Goal: Answer question/provide support

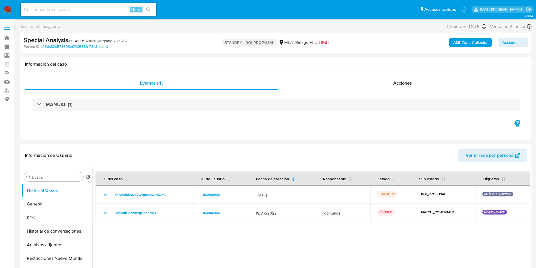
select select "10"
click at [59, 6] on input at bounding box center [89, 9] width 136 height 7
paste input "mhUobBO4ZYXhWU6zh3u2wXNo"
type input "mhUobBO4ZYXhWU6zh3u2wXNo"
click at [149, 7] on button "search-icon" at bounding box center [148, 10] width 12 height 8
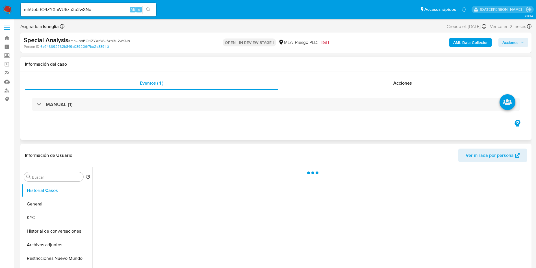
select select "10"
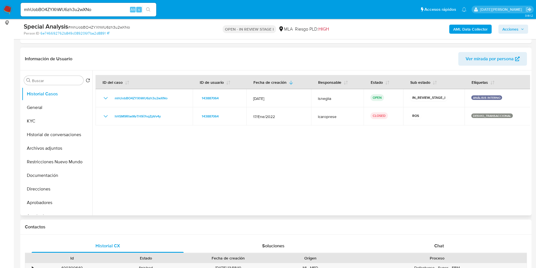
scroll to position [127, 0]
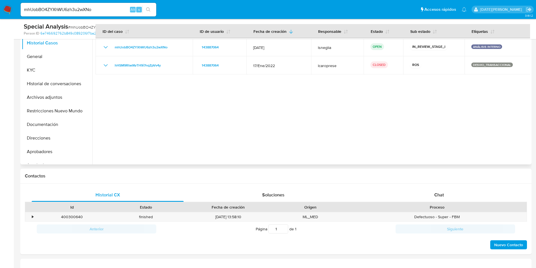
click at [426, 81] on div at bounding box center [311, 91] width 438 height 145
click at [45, 96] on button "Archivos adjuntos" at bounding box center [55, 97] width 66 height 14
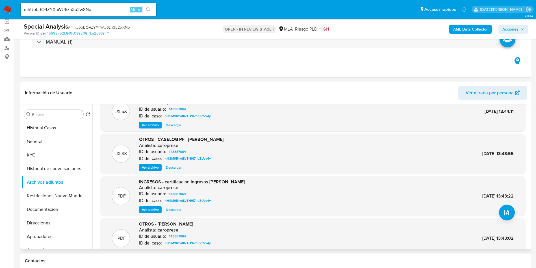
scroll to position [32, 0]
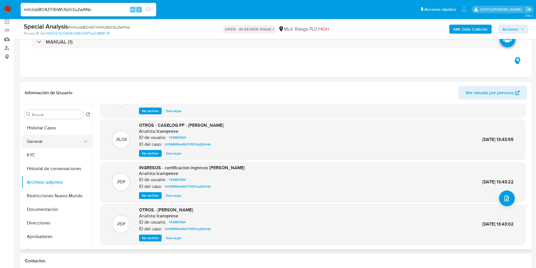
click at [58, 143] on button "General" at bounding box center [55, 142] width 66 height 14
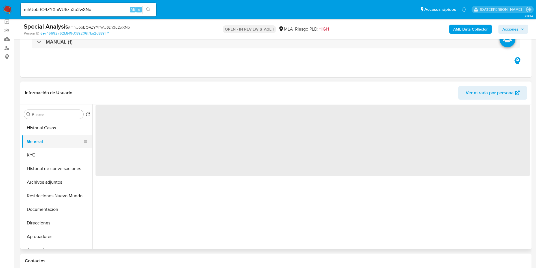
scroll to position [0, 0]
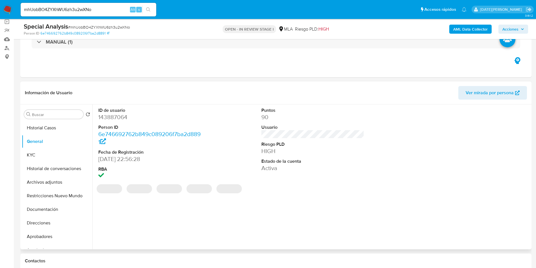
click at [121, 118] on dd "143887064" at bounding box center [149, 117] width 103 height 8
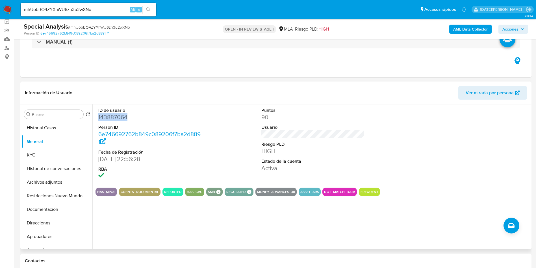
copy dd "143887064"
click at [119, 114] on dd "143887064" at bounding box center [149, 117] width 103 height 8
click at [45, 153] on button "KYC" at bounding box center [55, 155] width 66 height 14
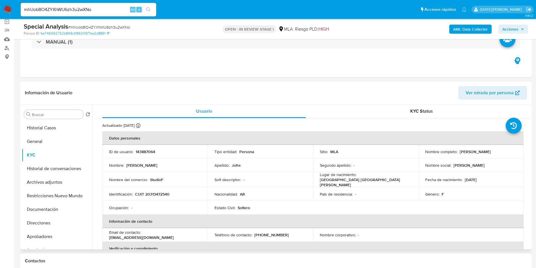
drag, startPoint x: 458, startPoint y: 151, endPoint x: 486, endPoint y: 149, distance: 28.0
click at [486, 149] on div "Nombre completo : Fernanda Jofre" at bounding box center [471, 151] width 92 height 5
copy p "Fernanda Jofre"
drag, startPoint x: 135, startPoint y: 191, endPoint x: 179, endPoint y: 192, distance: 44.9
click at [179, 192] on div "Identificación : CUIT 20313472540" at bounding box center [155, 193] width 92 height 5
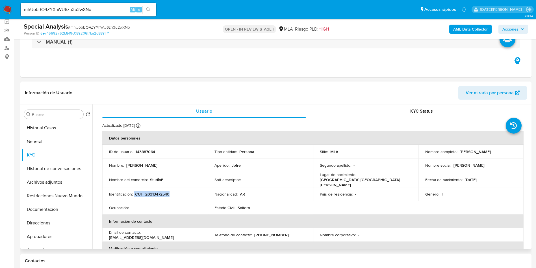
click at [166, 191] on p "CUIT 20313472540" at bounding box center [152, 193] width 34 height 5
drag, startPoint x: 136, startPoint y: 191, endPoint x: 175, endPoint y: 185, distance: 39.8
click at [173, 192] on div "Identificación : CUIT 20313472540" at bounding box center [155, 193] width 92 height 5
copy p "CUIT 20313472540"
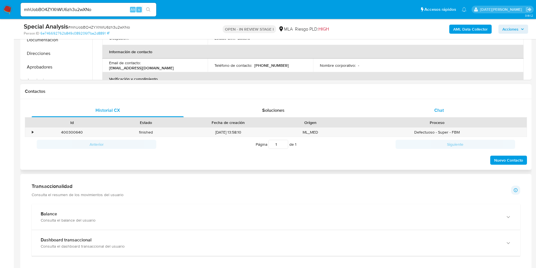
scroll to position [212, 0]
click at [446, 103] on div "Chat" at bounding box center [439, 110] width 152 height 14
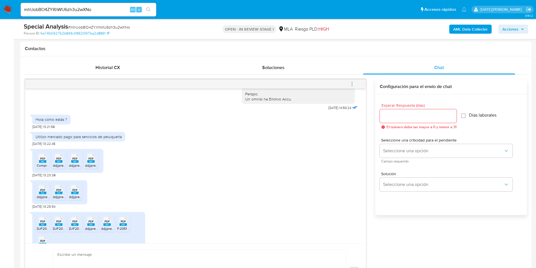
scroll to position [276, 0]
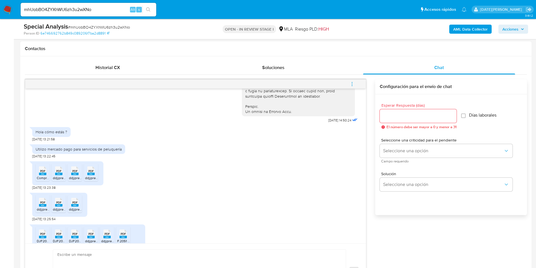
click at [97, 151] on div "Utilizo mercado pago para servicios de peluquería" at bounding box center [79, 148] width 86 height 5
copy div "Utilizo mercado pago para servicios de peluquería"
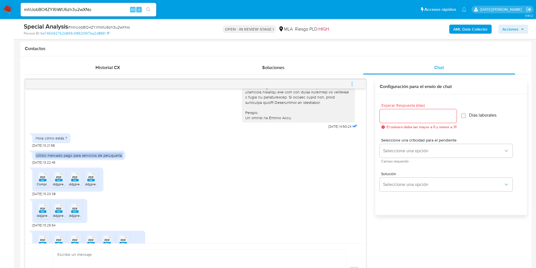
scroll to position [318, 0]
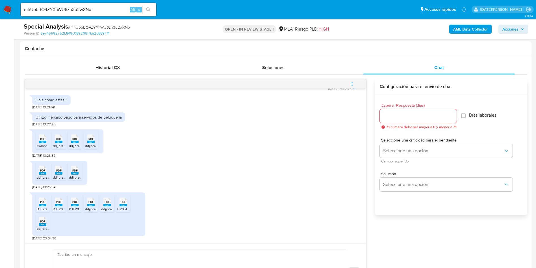
click at [38, 141] on div "PDF PDF" at bounding box center [43, 138] width 12 height 11
click at [57, 140] on span "PDF" at bounding box center [58, 139] width 5 height 4
click at [77, 142] on rect at bounding box center [74, 141] width 7 height 3
click at [96, 142] on div "PDF PDF" at bounding box center [91, 138] width 12 height 11
click at [43, 171] on span "PDF" at bounding box center [42, 170] width 5 height 4
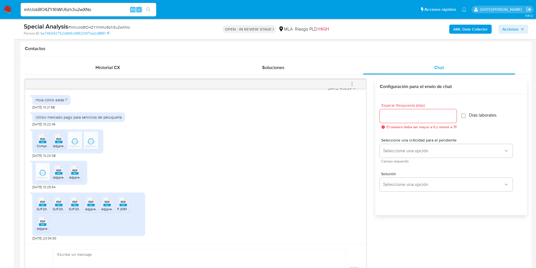
click at [58, 174] on rect at bounding box center [58, 173] width 7 height 3
click at [78, 175] on span "ddjjpresentacion (2).pdf" at bounding box center [87, 177] width 36 height 5
click at [41, 204] on rect at bounding box center [42, 204] width 7 height 3
click at [56, 206] on rect at bounding box center [58, 204] width 7 height 3
click at [75, 208] on span "DJF2002V250-250598472-1749668505625.pdf" at bounding box center [105, 208] width 72 height 5
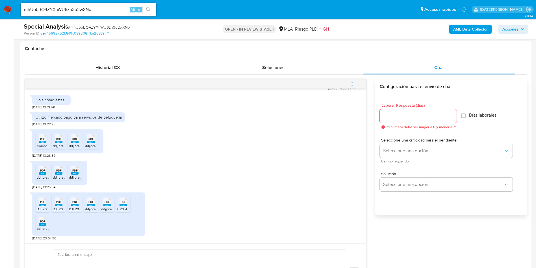
drag, startPoint x: 93, startPoint y: 202, endPoint x: 109, endPoint y: 205, distance: 15.5
click at [93, 202] on span "PDF" at bounding box center [90, 202] width 5 height 4
click at [110, 205] on rect at bounding box center [106, 204] width 7 height 3
click at [121, 204] on rect at bounding box center [123, 204] width 7 height 3
click at [39, 222] on icon at bounding box center [42, 220] width 7 height 9
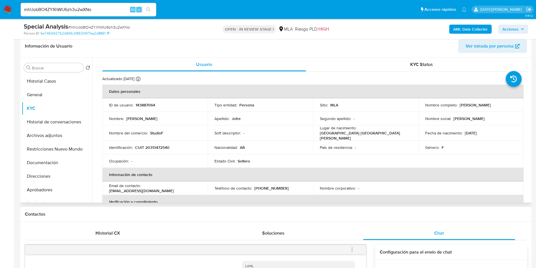
scroll to position [85, 0]
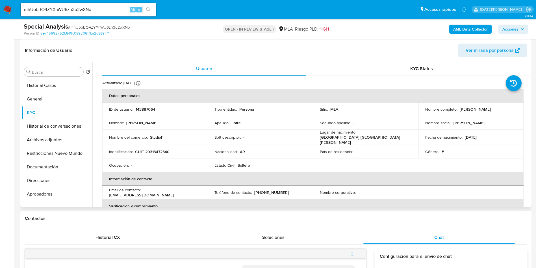
click at [148, 107] on p "143887064" at bounding box center [145, 109] width 19 height 5
copy p "143887064"
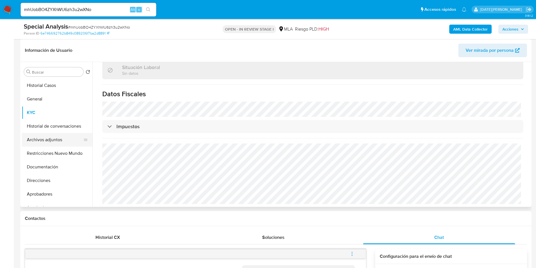
click at [58, 141] on button "Archivos adjuntos" at bounding box center [55, 140] width 66 height 14
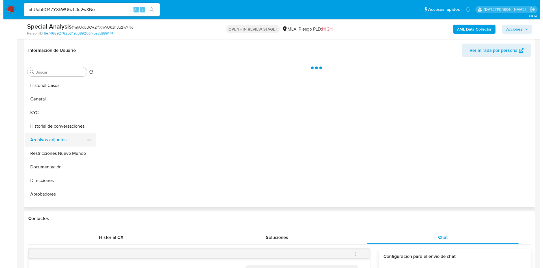
scroll to position [0, 0]
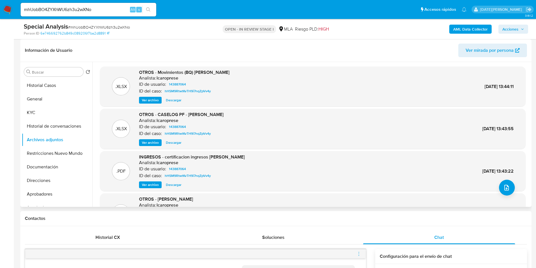
click at [154, 143] on span "Ver archivo" at bounding box center [150, 143] width 17 height 6
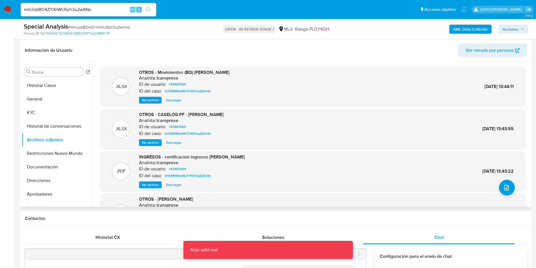
click at [151, 141] on span "Ver archivo" at bounding box center [150, 143] width 17 height 6
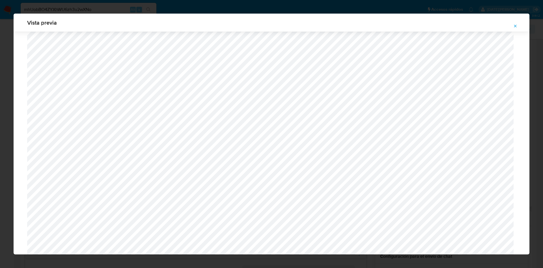
scroll to position [310, 0]
click at [515, 25] on icon "Attachment preview" at bounding box center [515, 26] width 5 height 5
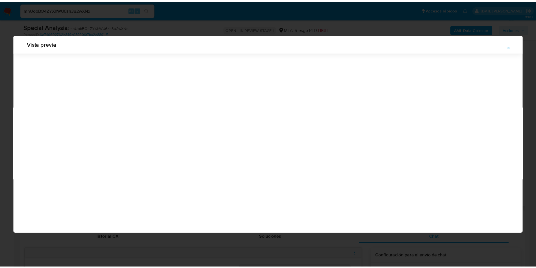
scroll to position [0, 0]
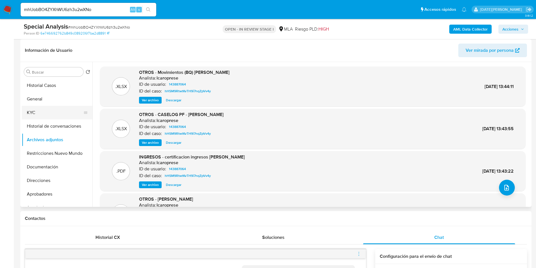
click at [42, 107] on button "KYC" at bounding box center [55, 113] width 66 height 14
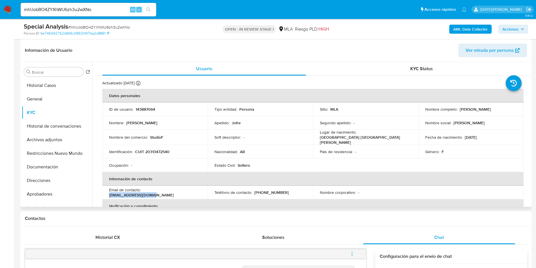
drag, startPoint x: 142, startPoint y: 189, endPoint x: 190, endPoint y: 190, distance: 47.8
click at [190, 190] on div "Email de contacto : fernandaj33@gmail.com" at bounding box center [155, 192] width 92 height 10
copy p "fernandaj33@gmail.com"
drag, startPoint x: 254, startPoint y: 191, endPoint x: 296, endPoint y: 191, distance: 41.5
click at [296, 191] on div "Teléfono de contacto : (11) 59306683" at bounding box center [260, 192] width 92 height 5
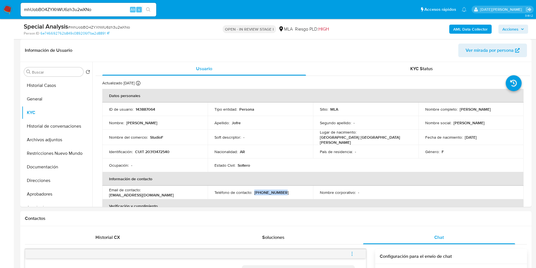
copy p "(11) 59306683"
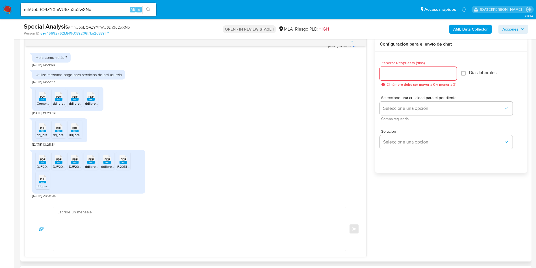
scroll to position [318, 0]
click at [169, 225] on textarea at bounding box center [197, 229] width 281 height 44
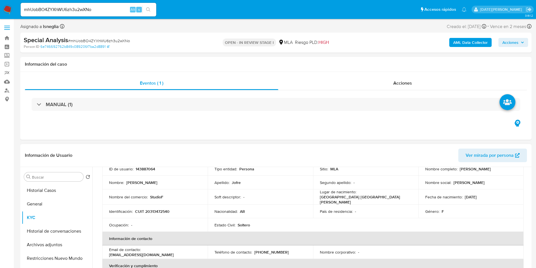
scroll to position [0, 0]
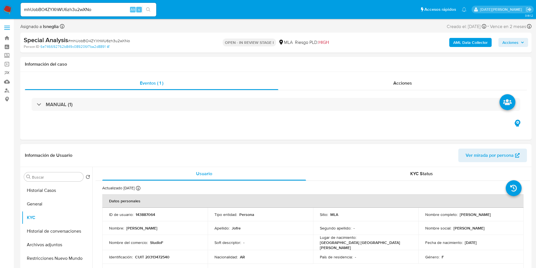
drag, startPoint x: 457, startPoint y: 214, endPoint x: 492, endPoint y: 212, distance: 34.3
click at [492, 212] on div "Nombre completo : Fernanda Jofre" at bounding box center [471, 214] width 92 height 5
copy p "Fernanda Jofre"
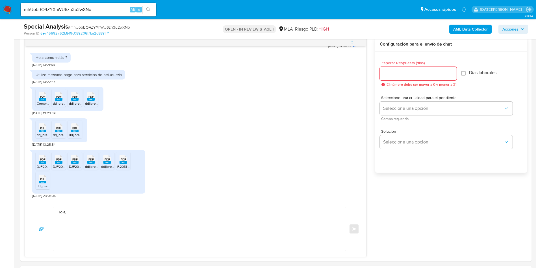
scroll to position [424, 0]
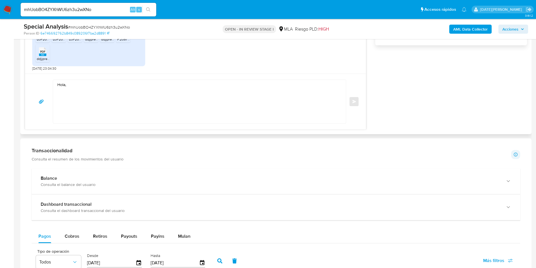
click at [144, 100] on textarea "Hola," at bounding box center [197, 102] width 281 height 44
paste textarea "Fernanda Jofre"
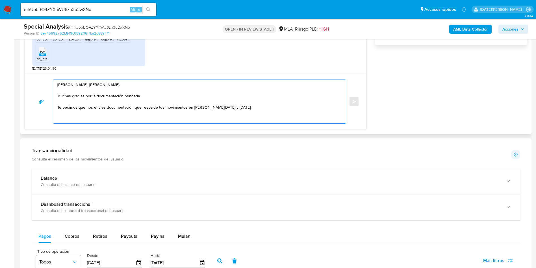
click at [253, 109] on textarea "Hola, Fernanda Jofre. Muchas gracias por la documentación brindada. Te pedimos …" at bounding box center [197, 102] width 281 height 44
click at [250, 108] on textarea "Hola, Fernanda Jofre. Muchas gracias por la documentación brindada. Te pedimos …" at bounding box center [197, 102] width 281 height 44
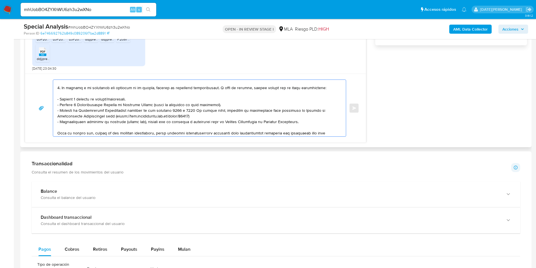
scroll to position [42, 0]
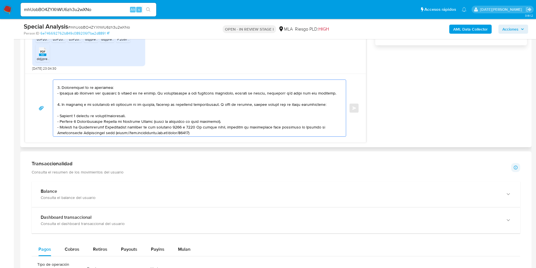
drag, startPoint x: 57, startPoint y: 118, endPoint x: 215, endPoint y: 102, distance: 158.8
click at [214, 104] on textarea at bounding box center [197, 108] width 281 height 57
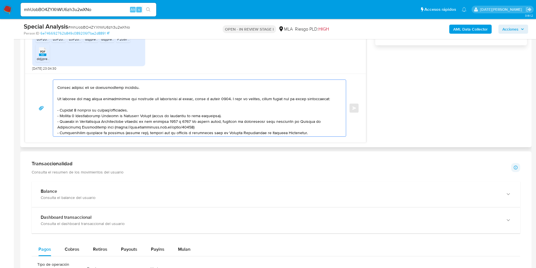
scroll to position [3, 0]
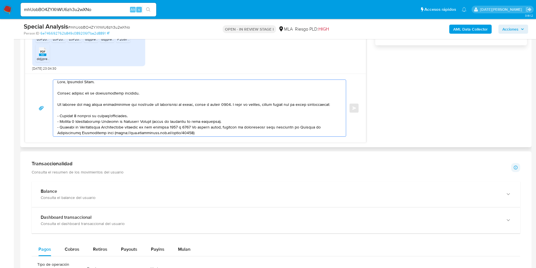
click at [135, 118] on textarea at bounding box center [197, 108] width 281 height 57
drag, startPoint x: 134, startPoint y: 121, endPoint x: 44, endPoint y: 120, distance: 89.9
click at [44, 120] on div "Enviar" at bounding box center [195, 107] width 327 height 57
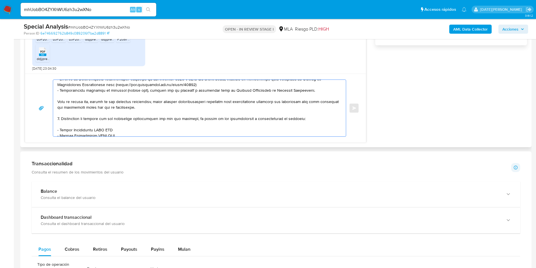
scroll to position [43, 0]
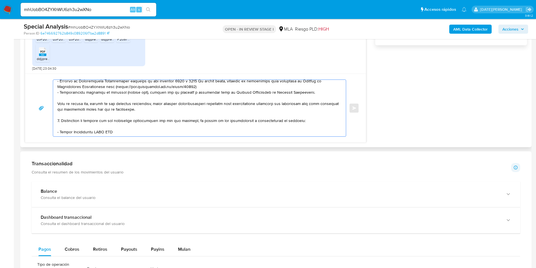
drag, startPoint x: 148, startPoint y: 84, endPoint x: 187, endPoint y: 86, distance: 39.1
click at [187, 86] on textarea at bounding box center [197, 108] width 281 height 57
click at [196, 96] on textarea at bounding box center [197, 108] width 281 height 57
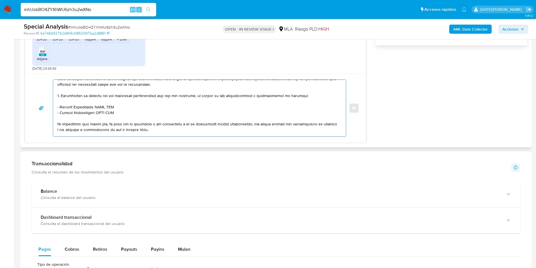
scroll to position [86, 0]
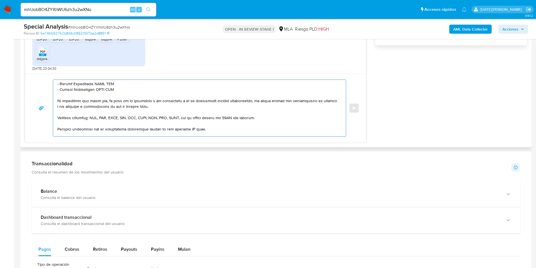
drag, startPoint x: 58, startPoint y: 121, endPoint x: 166, endPoint y: 86, distance: 113.8
click at [115, 97] on textarea at bounding box center [197, 108] width 281 height 57
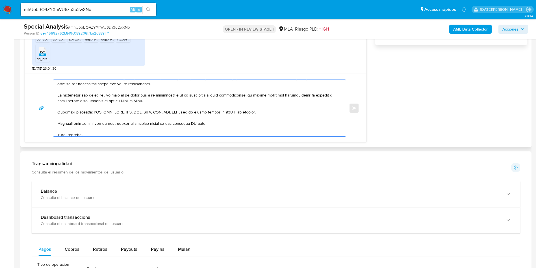
scroll to position [57, 0]
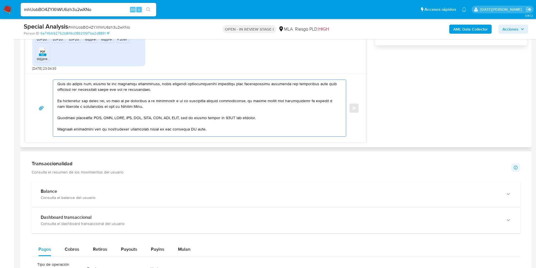
click at [193, 133] on textarea at bounding box center [197, 108] width 281 height 57
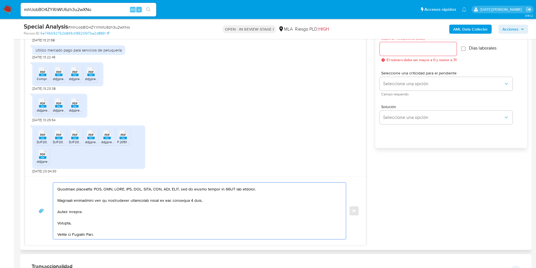
scroll to position [297, 0]
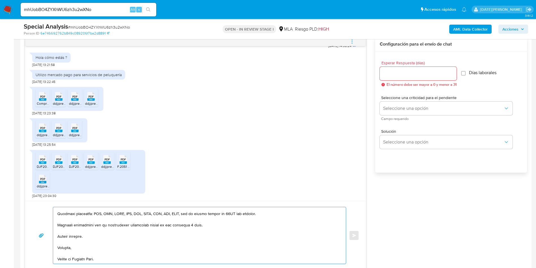
type textarea "Hola, Fernanda Jofre. Muchas gracias por la documentación brindada. Te pedimos …"
click at [398, 74] on input "Esperar Respuesta (días)" at bounding box center [418, 73] width 77 height 7
type input "3"
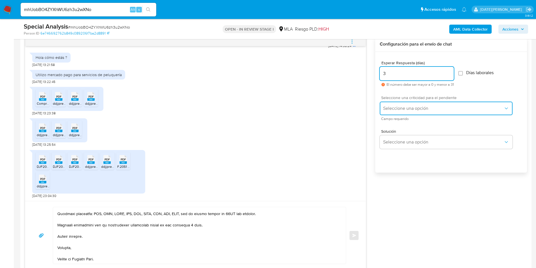
click at [397, 106] on span "Seleccione una opción" at bounding box center [443, 108] width 120 height 6
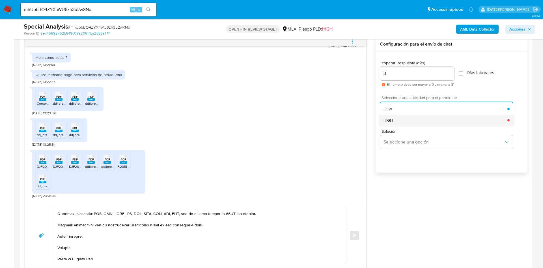
click at [396, 120] on div "HIGH" at bounding box center [445, 119] width 124 height 11
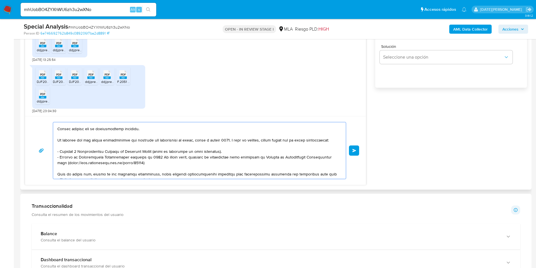
scroll to position [11, 0]
click at [161, 161] on textarea at bounding box center [197, 150] width 281 height 57
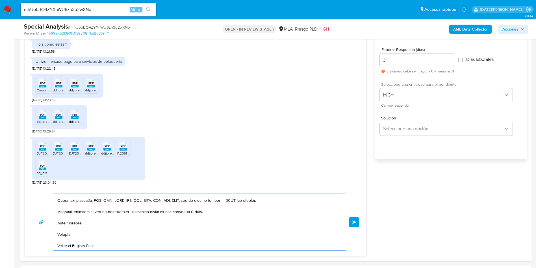
scroll to position [297, 0]
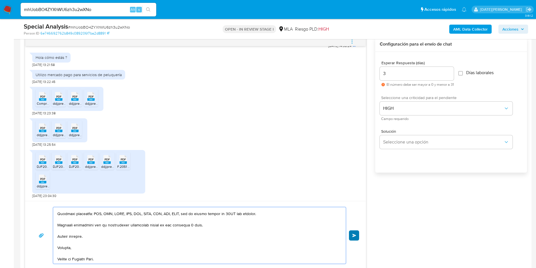
type textarea "Hola, Fernanda Jofre. Muchas gracias por la documentación brindada. Te pedimos …"
click at [353, 236] on span "Enviar" at bounding box center [354, 234] width 4 height 3
click at [353, 236] on div "Enviar" at bounding box center [195, 235] width 327 height 57
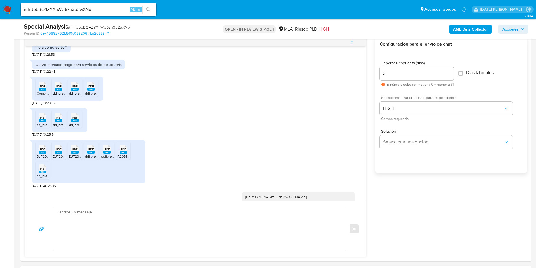
scroll to position [0, 0]
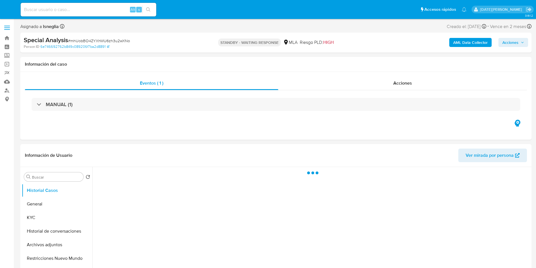
select select "10"
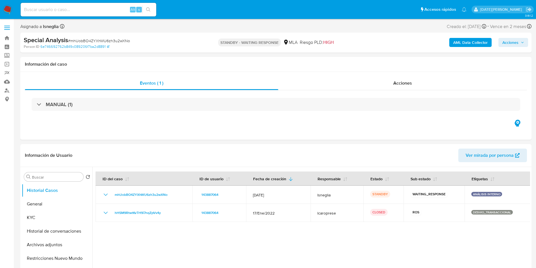
click at [55, 12] on input at bounding box center [89, 9] width 136 height 7
paste input "7jRexBvTIEhfC9ktInc5y4ht"
type input "7jRexBvTIEhfC9ktInc5y4ht"
click at [148, 9] on icon "search-icon" at bounding box center [148, 9] width 5 height 5
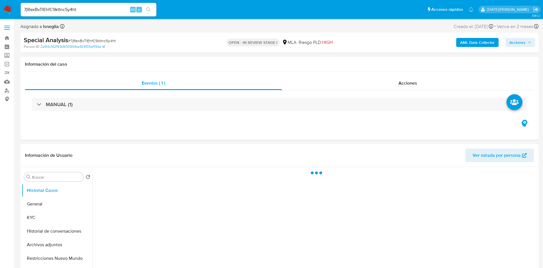
select select "10"
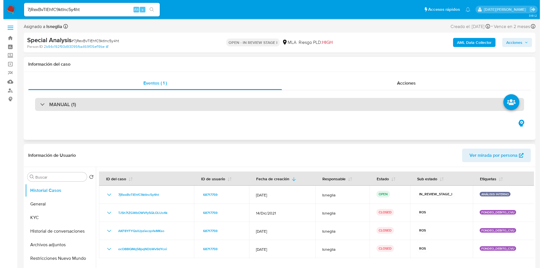
scroll to position [42, 0]
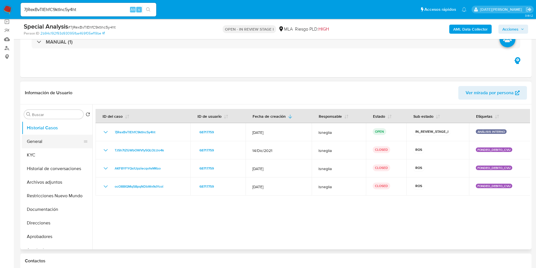
click at [50, 140] on button "General" at bounding box center [55, 142] width 66 height 14
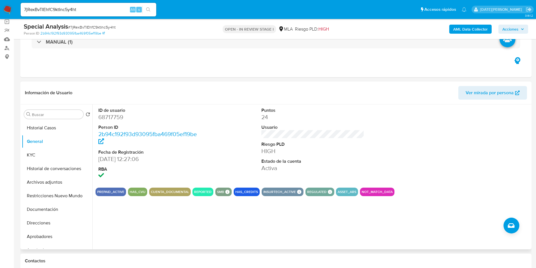
click at [109, 116] on dd "68717759" at bounding box center [149, 117] width 103 height 8
click at [110, 116] on dd "68717759" at bounding box center [149, 117] width 103 height 8
copy dd "68717759"
click at [109, 117] on dd "68717759" at bounding box center [149, 117] width 103 height 8
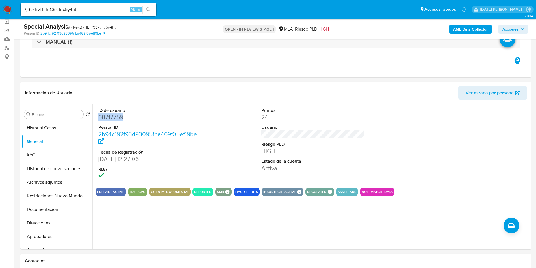
copy dd "68717759"
click at [62, 182] on button "Archivos adjuntos" at bounding box center [55, 182] width 66 height 14
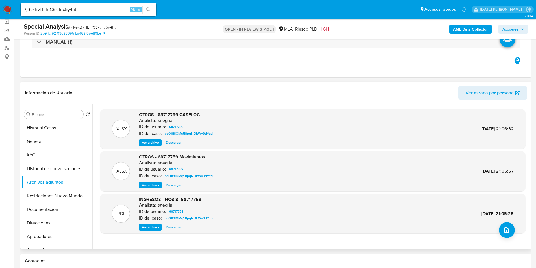
click at [154, 142] on span "Ver archivo" at bounding box center [150, 143] width 17 height 6
click at [152, 140] on span "Ver archivo" at bounding box center [150, 143] width 17 height 6
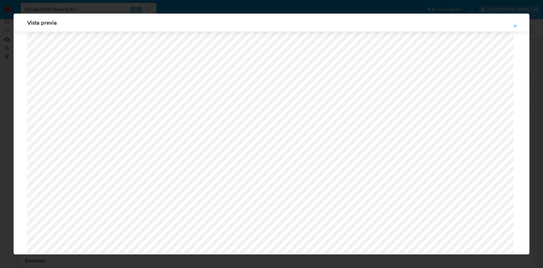
scroll to position [328, 0]
click at [513, 25] on icon "Attachment preview" at bounding box center [515, 26] width 5 height 5
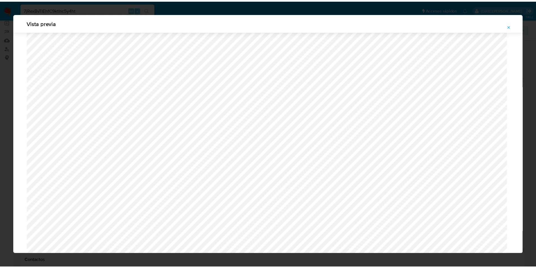
scroll to position [0, 0]
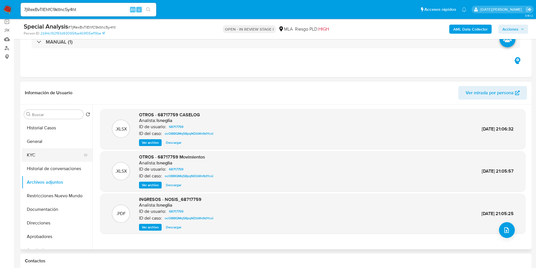
click at [42, 154] on button "KYC" at bounding box center [55, 155] width 66 height 14
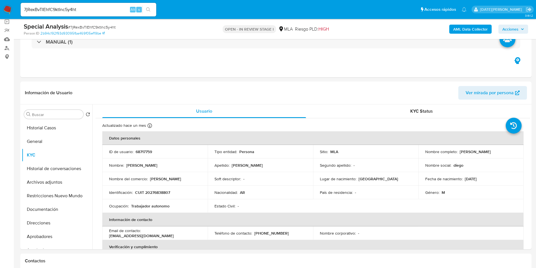
drag, startPoint x: 459, startPoint y: 152, endPoint x: 511, endPoint y: 150, distance: 52.6
click at [511, 150] on div "Nombre completo : Diego Andres Kolossa" at bounding box center [471, 151] width 92 height 5
copy p "[PERSON_NAME]"
drag, startPoint x: 135, startPoint y: 191, endPoint x: 190, endPoint y: 191, distance: 54.8
click at [190, 191] on div "Identificación : CUIT 20276838807" at bounding box center [155, 192] width 92 height 5
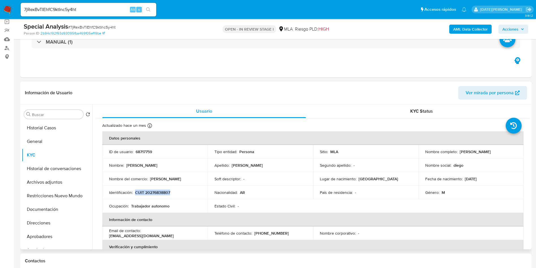
copy p "CUIT 20276838807"
click at [485, 152] on p "[PERSON_NAME]" at bounding box center [475, 151] width 31 height 5
click at [486, 152] on p "[PERSON_NAME]" at bounding box center [475, 151] width 31 height 5
click at [490, 148] on td "Nombre completo : Diego Andres Kolossa" at bounding box center [470, 152] width 105 height 14
click at [490, 150] on p "[PERSON_NAME]" at bounding box center [475, 151] width 31 height 5
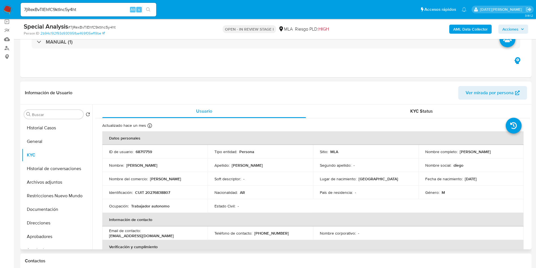
click at [490, 150] on p "[PERSON_NAME]" at bounding box center [475, 151] width 31 height 5
copy p "Kolossa"
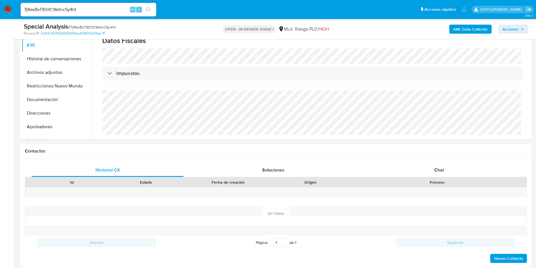
scroll to position [212, 0]
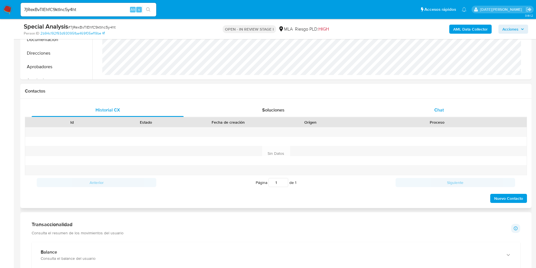
click at [441, 114] on div "Chat" at bounding box center [439, 110] width 152 height 14
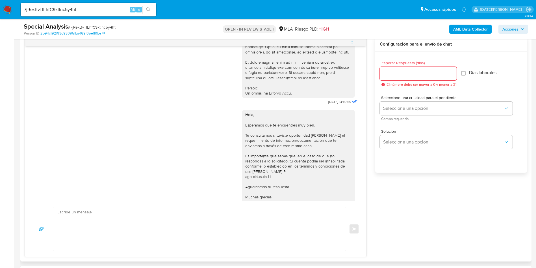
scroll to position [205, 0]
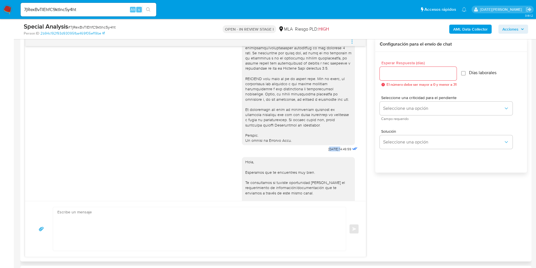
drag, startPoint x: 316, startPoint y: 159, endPoint x: 328, endPoint y: 159, distance: 11.9
click at [328, 151] on span "17/09/2025 14:49:59" at bounding box center [339, 149] width 23 height 5
drag, startPoint x: 313, startPoint y: 161, endPoint x: 332, endPoint y: 160, distance: 19.2
copy span "17/09/2025"
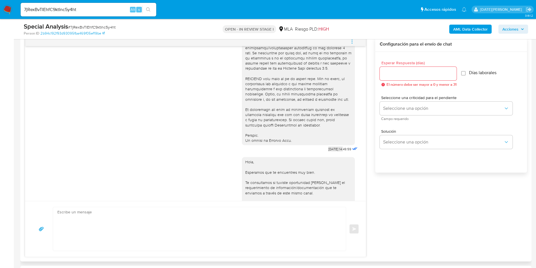
scroll to position [290, 0]
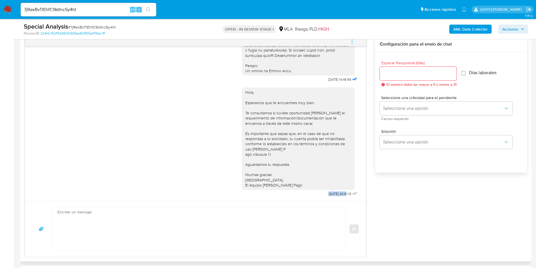
drag, startPoint x: 313, startPoint y: 193, endPoint x: 333, endPoint y: 194, distance: 19.8
click at [333, 194] on div "Hola, Esperamos que te encuentres muy bien. Te consultamos si tuviste oportunid…" at bounding box center [300, 140] width 117 height 114
copy span "22/09/2025"
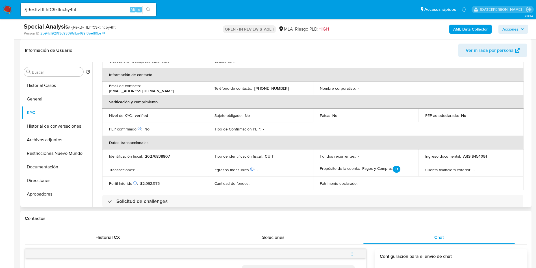
scroll to position [112, 0]
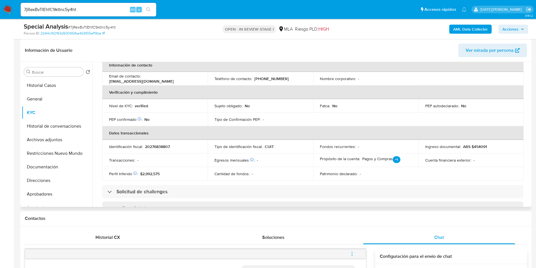
click at [164, 147] on p "20276838807" at bounding box center [157, 146] width 25 height 5
copy p "20276838807"
click at [45, 181] on button "Direcciones" at bounding box center [55, 181] width 66 height 14
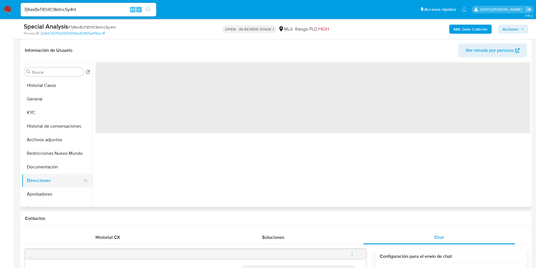
scroll to position [0, 0]
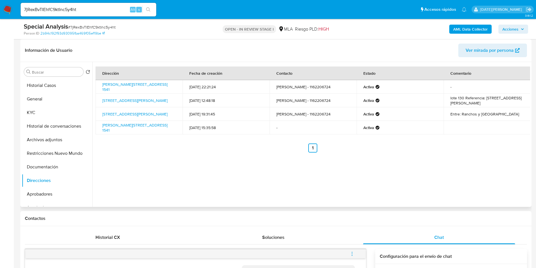
click at [492, 48] on span "Ver mirada por persona" at bounding box center [490, 51] width 48 height 14
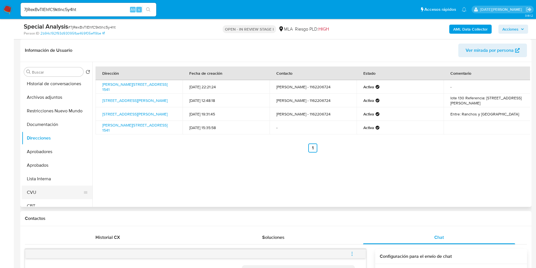
click at [39, 191] on button "CVU" at bounding box center [55, 192] width 66 height 14
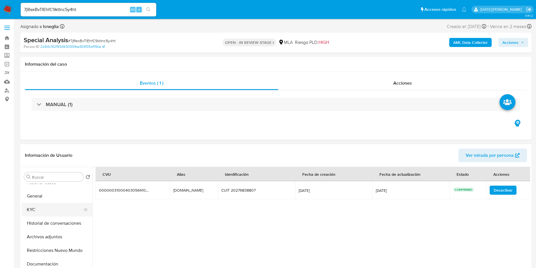
scroll to position [0, 0]
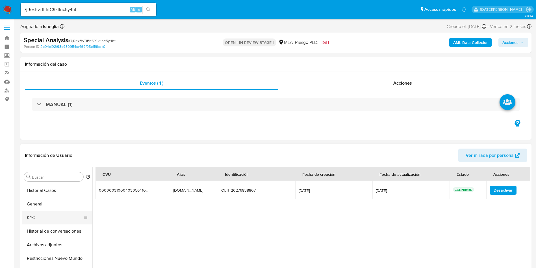
click at [45, 215] on button "KYC" at bounding box center [55, 218] width 66 height 14
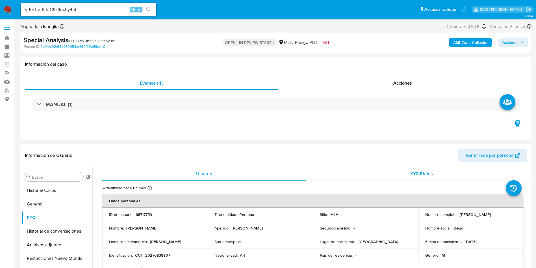
drag, startPoint x: 459, startPoint y: 213, endPoint x: 504, endPoint y: 175, distance: 58.9
click at [503, 214] on div "Nombre completo : Diego Andres Kolossa" at bounding box center [471, 214] width 92 height 5
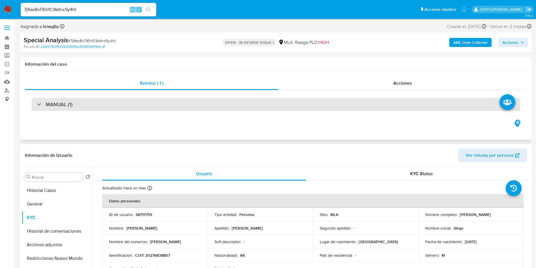
copy p "[PERSON_NAME]"
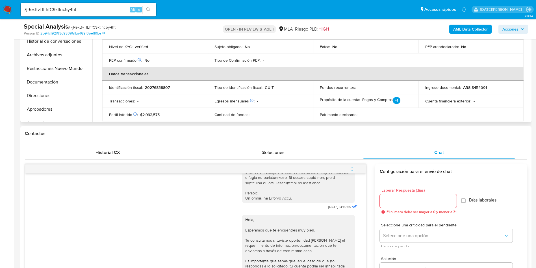
scroll to position [170, 0]
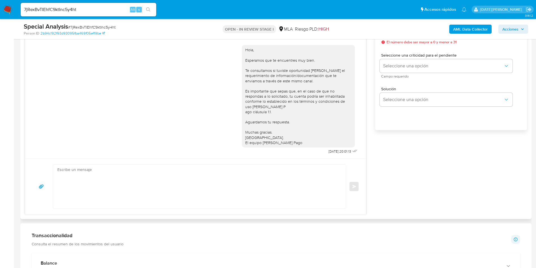
click at [272, 189] on textarea at bounding box center [197, 186] width 281 height 44
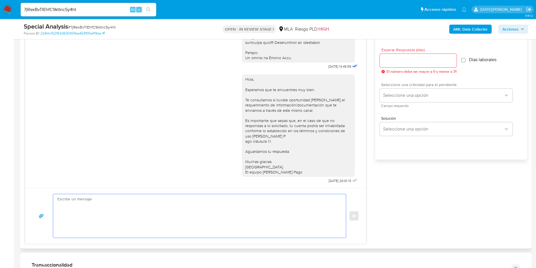
scroll to position [297, 0]
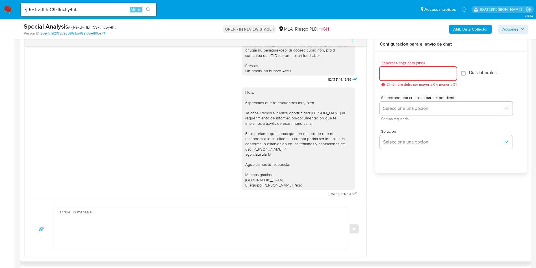
click at [414, 75] on input "Esperar Respuesta (días)" at bounding box center [418, 73] width 77 height 7
type input "3"
click at [210, 215] on textarea at bounding box center [197, 229] width 281 height 44
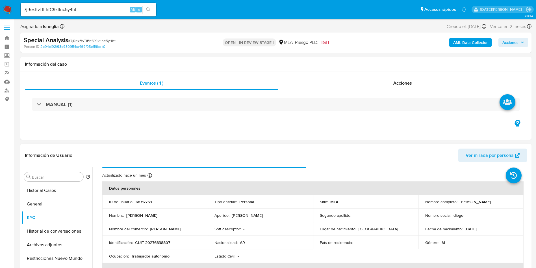
scroll to position [0, 0]
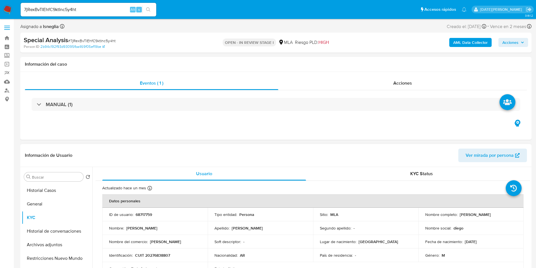
drag, startPoint x: 459, startPoint y: 214, endPoint x: 504, endPoint y: 213, distance: 45.8
click at [504, 213] on div "Nombre completo : Diego Andres Kolossa" at bounding box center [471, 214] width 92 height 5
copy p "[PERSON_NAME]"
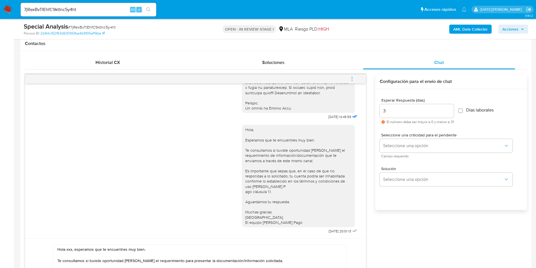
scroll to position [297, 0]
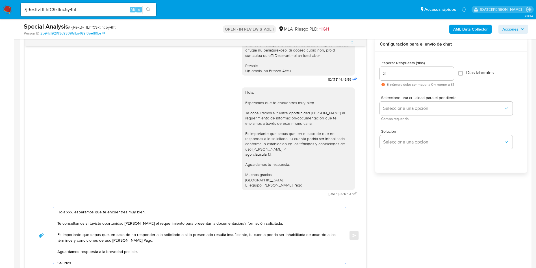
click at [69, 211] on textarea "Hola xxx, esperamos que te encuentres muy bien. Te consultamos si tuviste oport…" at bounding box center [197, 235] width 281 height 57
paste textarea "[PERSON_NAME]"
click at [109, 210] on textarea "Hola Diego Andres Kolossa, esperamos que te encuentres muy bien. Te consultamos…" at bounding box center [197, 235] width 281 height 57
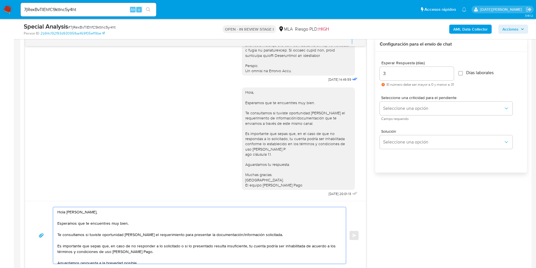
click at [257, 234] on textarea "Hola Diego Andres Kolossa, Esperamos que te encuentres muy bien. Te consultamos…" at bounding box center [197, 235] width 281 height 57
click at [280, 234] on textarea "Hola Diego Andres Kolossa, Esperamos que te encuentres muy bien. Te consultamos…" at bounding box center [197, 235] width 281 height 57
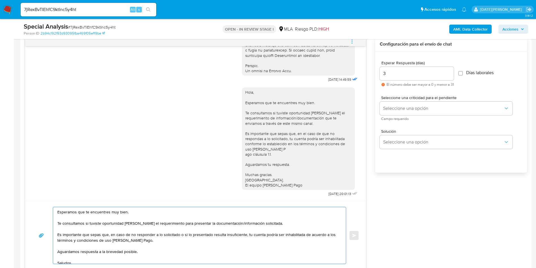
scroll to position [21, 0]
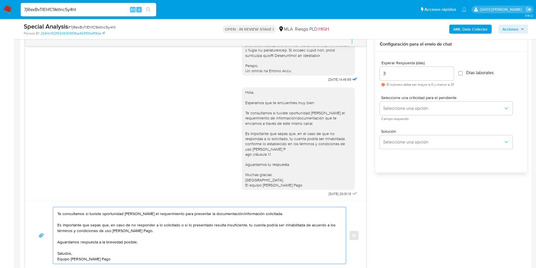
click at [278, 216] on textarea "Hola Diego Andres Kolossa, Esperamos que te encuentres muy bien. Te consultamos…" at bounding box center [197, 235] width 281 height 57
click at [150, 238] on textarea "Hola Diego Andres Kolossa, Esperamos que te encuentres muy bien. Te consultamos…" at bounding box center [197, 235] width 281 height 57
drag, startPoint x: 57, startPoint y: 224, endPoint x: 106, endPoint y: 257, distance: 58.8
click at [106, 257] on div "Hola Diego Andres Kolossa, Esperamos que te encuentres muy bien. Te consultamos…" at bounding box center [198, 235] width 290 height 57
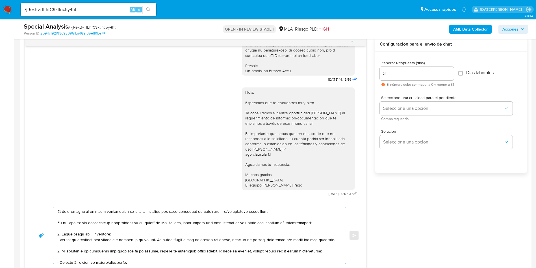
scroll to position [42, 0]
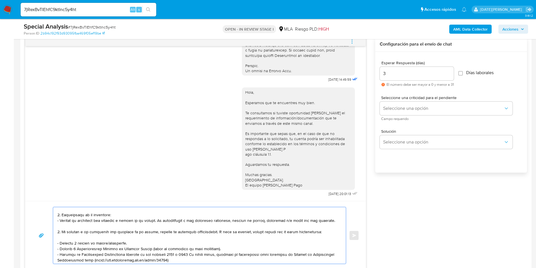
click at [127, 241] on textarea at bounding box center [197, 235] width 281 height 57
drag, startPoint x: 129, startPoint y: 242, endPoint x: 56, endPoint y: 242, distance: 73.2
click at [56, 242] on div at bounding box center [198, 235] width 290 height 57
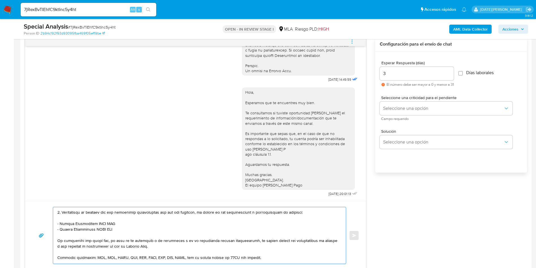
scroll to position [100, 0]
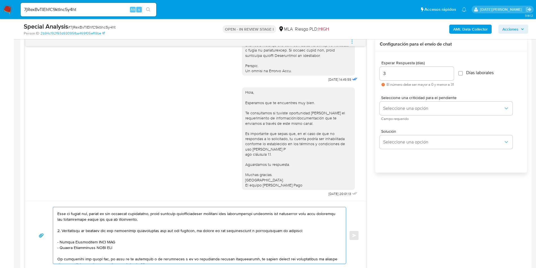
drag, startPoint x: 60, startPoint y: 242, endPoint x: 124, endPoint y: 240, distance: 64.7
click at [124, 240] on textarea at bounding box center [197, 235] width 281 height 57
paste textarea "AZARENO EZEQUIEL EEREN"
drag, startPoint x: 61, startPoint y: 248, endPoint x: 116, endPoint y: 248, distance: 54.8
click at [116, 248] on textarea at bounding box center [197, 235] width 281 height 57
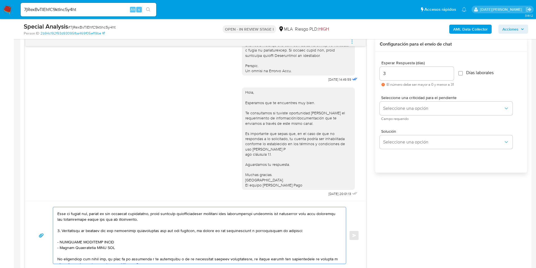
paste textarea "PLAXOR SRL"
paste textarea "20928551548"
click at [76, 253] on textarea at bounding box center [197, 235] width 281 height 57
paste textarea
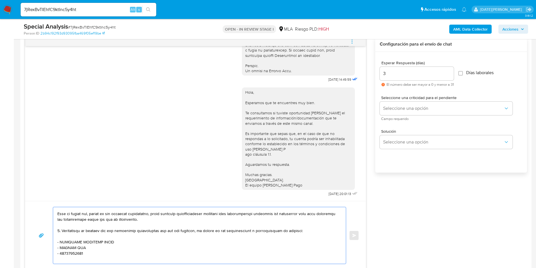
click at [66, 254] on textarea at bounding box center [197, 235] width 281 height 57
click at [64, 254] on textarea at bounding box center [197, 235] width 281 height 57
paste textarea "Norberto Gabriel Felauto"
click at [113, 252] on textarea at bounding box center [197, 235] width 281 height 57
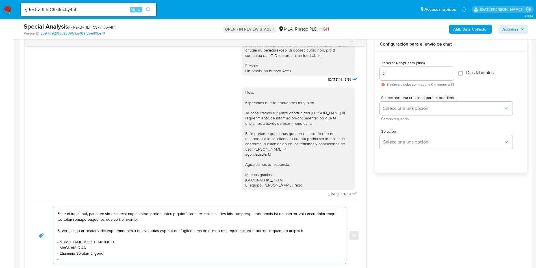
paste textarea "Clever Alejandro Leaniz"
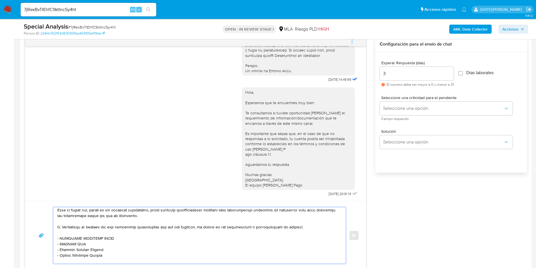
click at [60, 249] on textarea at bounding box center [197, 235] width 281 height 57
drag, startPoint x: 116, startPoint y: 249, endPoint x: 162, endPoint y: 249, distance: 45.8
click at [162, 249] on textarea at bounding box center [197, 235] width 281 height 57
click at [59, 254] on textarea at bounding box center [197, 235] width 281 height 57
drag, startPoint x: 112, startPoint y: 255, endPoint x: 156, endPoint y: 256, distance: 43.2
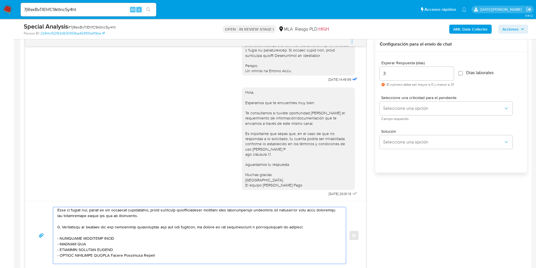
click at [156, 256] on textarea at bounding box center [197, 235] width 281 height 57
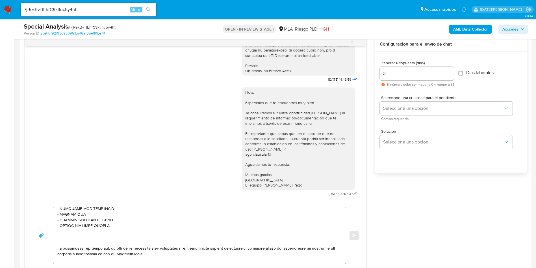
scroll to position [146, 0]
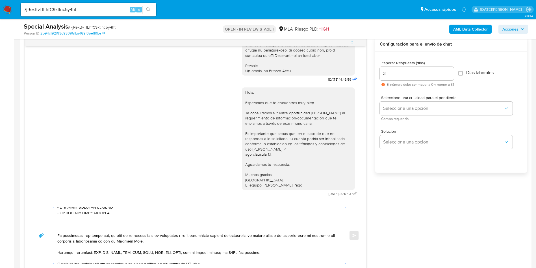
click at [93, 231] on textarea at bounding box center [197, 235] width 281 height 57
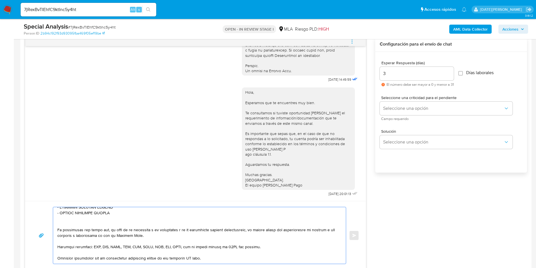
click at [193, 258] on textarea at bounding box center [197, 235] width 281 height 57
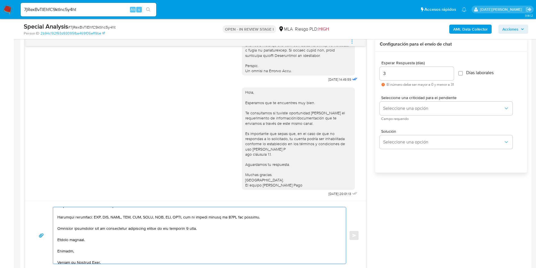
scroll to position [188, 0]
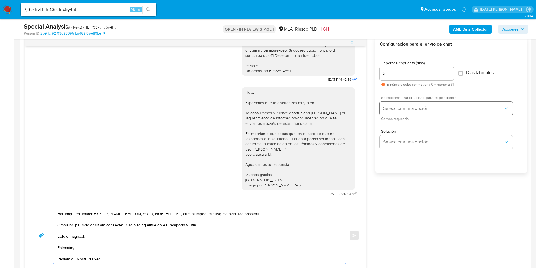
type textarea "Hola Diego Andres Kolossa, Esperamos que te encuentres muy bien. Te consultamos…"
click at [423, 102] on button "Seleccione una opción" at bounding box center [446, 108] width 133 height 14
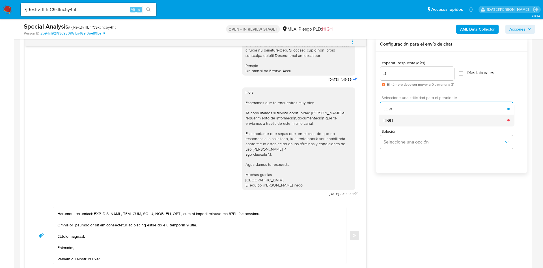
click at [411, 118] on div "HIGH" at bounding box center [445, 119] width 124 height 11
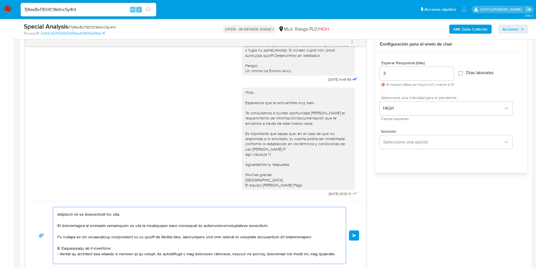
scroll to position [0, 0]
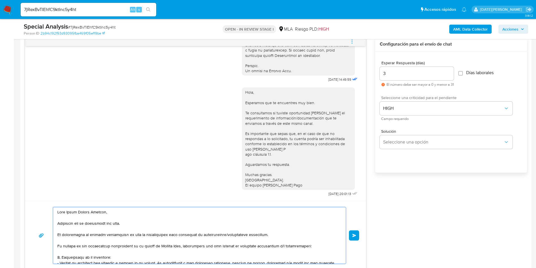
click at [330, 220] on textarea at bounding box center [197, 235] width 281 height 57
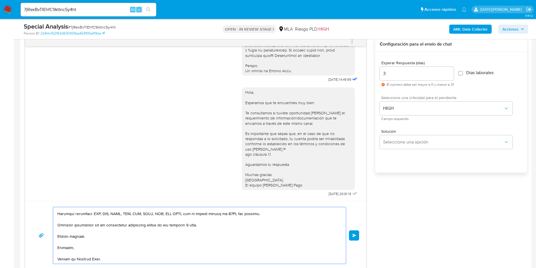
scroll to position [191, 0]
click at [352, 237] on button "Enviar" at bounding box center [354, 235] width 10 height 10
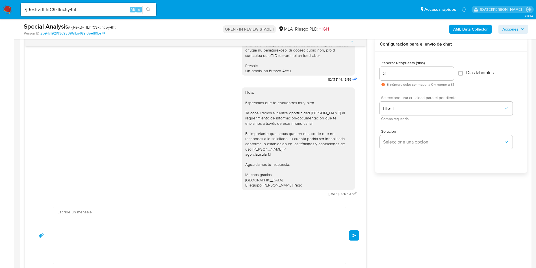
scroll to position [641, 0]
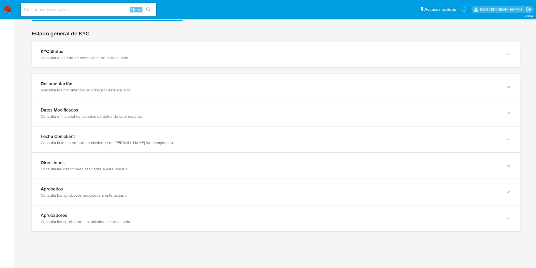
scroll to position [538, 0]
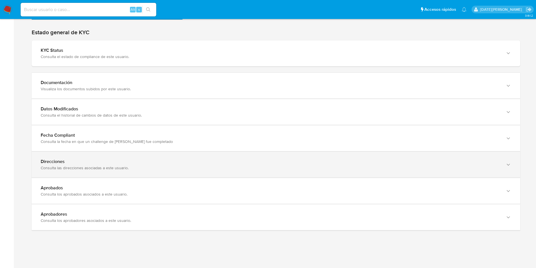
click at [129, 165] on div "Consulta las direcciones asociadas a este usuario." at bounding box center [270, 167] width 459 height 5
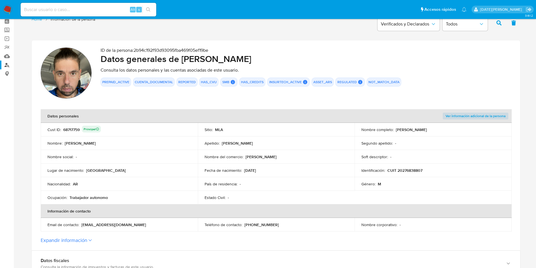
scroll to position [0, 0]
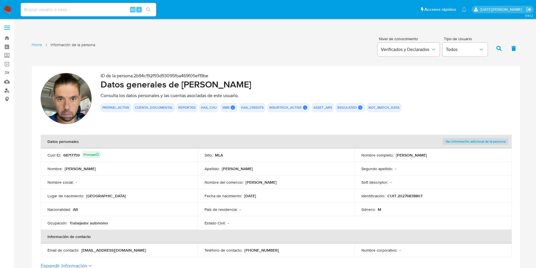
click at [8, 89] on link "Buscador de personas" at bounding box center [33, 90] width 67 height 9
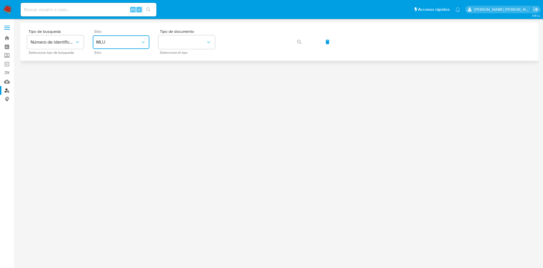
click at [145, 43] on icon "site_id" at bounding box center [143, 42] width 6 height 6
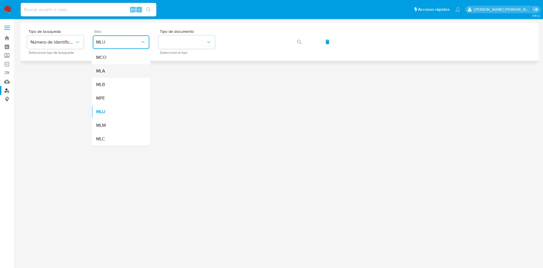
click at [118, 70] on div "MLA" at bounding box center [119, 71] width 46 height 14
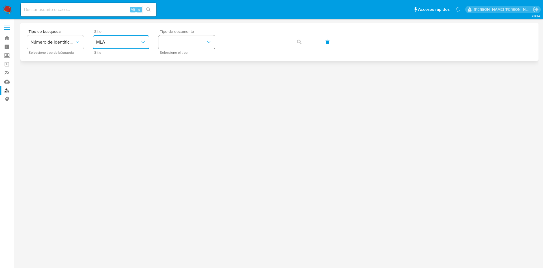
drag, startPoint x: 194, startPoint y: 40, endPoint x: 196, endPoint y: 48, distance: 7.4
click at [195, 40] on button "identificationType" at bounding box center [186, 42] width 57 height 14
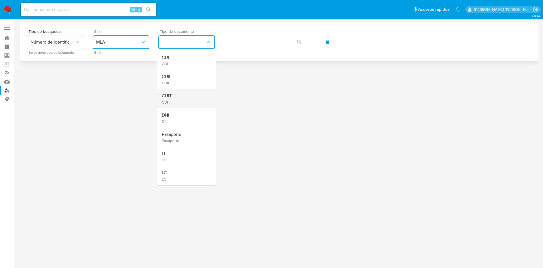
click at [187, 96] on div "CUIT CUIT" at bounding box center [185, 98] width 46 height 19
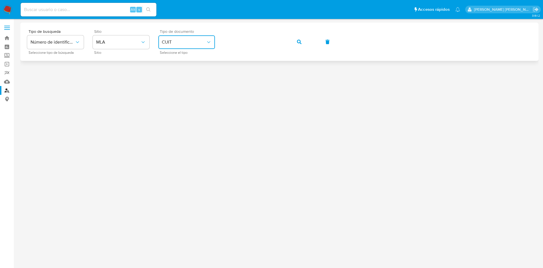
click at [294, 39] on button "button" at bounding box center [298, 42] width 19 height 14
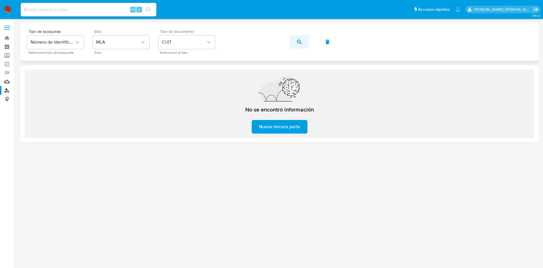
click at [298, 41] on icon "button" at bounding box center [299, 42] width 5 height 5
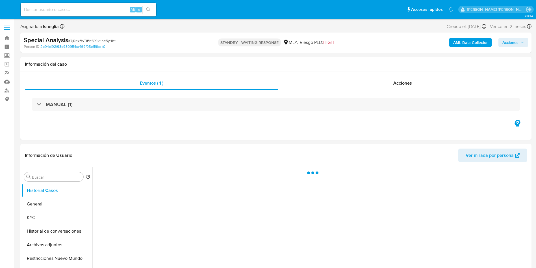
select select "10"
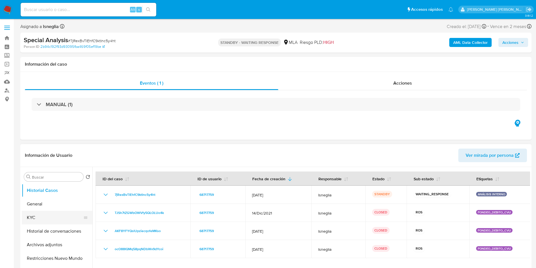
click at [40, 221] on button "KYC" at bounding box center [55, 218] width 66 height 14
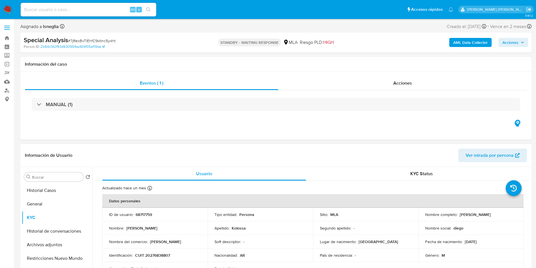
click at [490, 214] on p "[PERSON_NAME]" at bounding box center [475, 214] width 31 height 5
click at [490, 215] on p "[PERSON_NAME]" at bounding box center [475, 214] width 31 height 5
copy p "Kolossa"
